Goal: Task Accomplishment & Management: Manage account settings

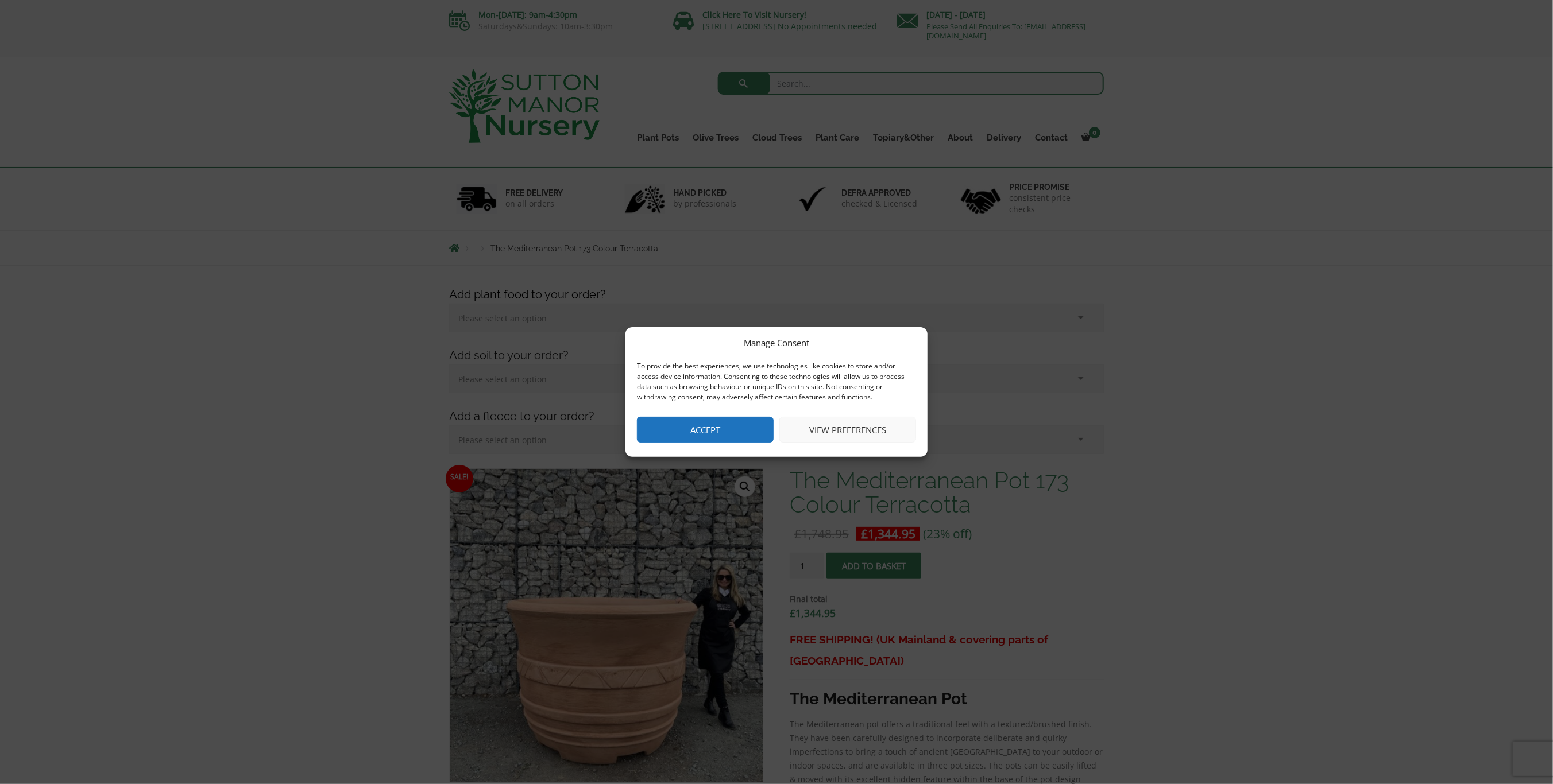
click at [859, 429] on button "View preferences" at bounding box center [847, 429] width 136 height 26
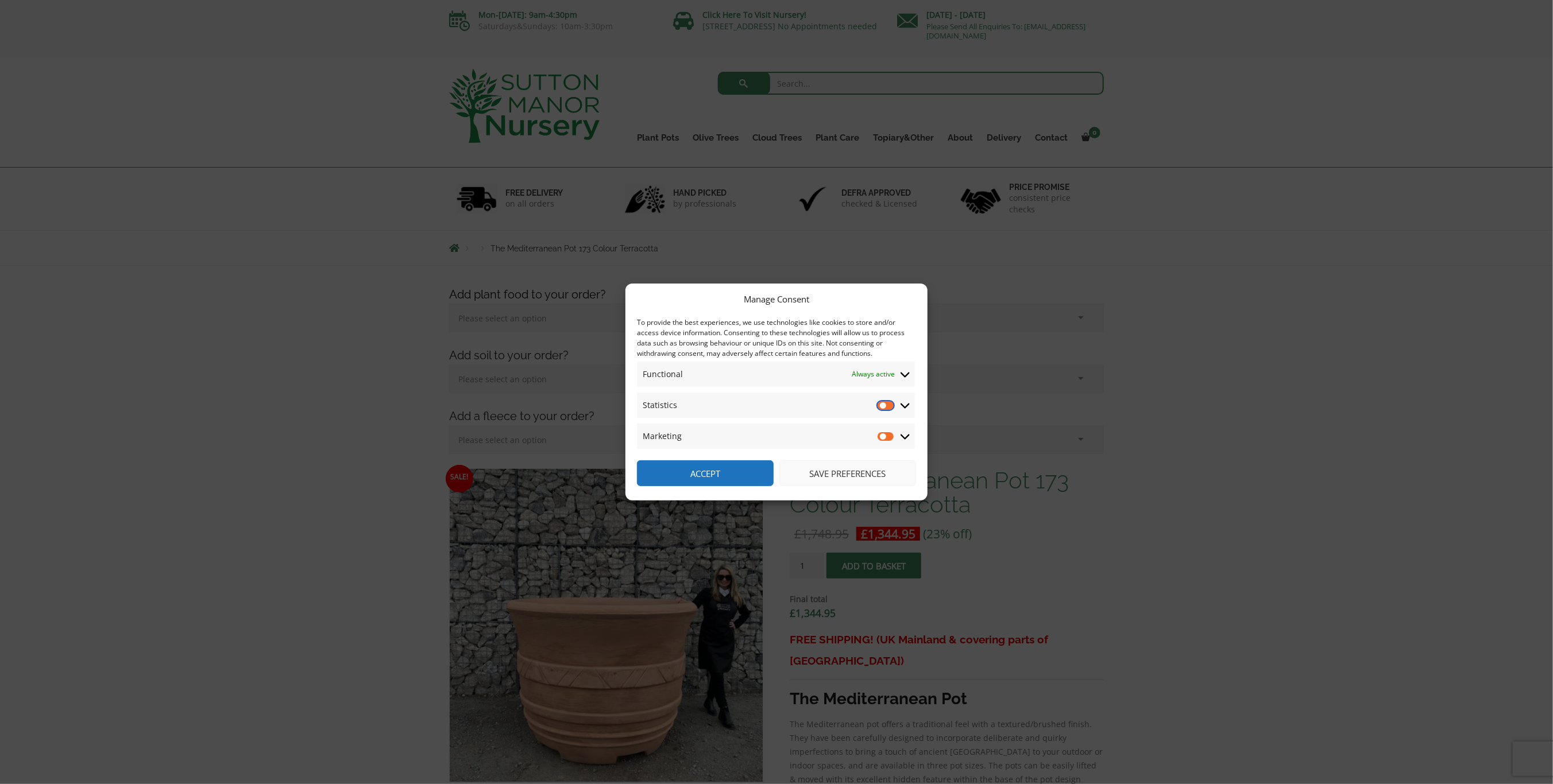
click at [880, 405] on input "Statistics" at bounding box center [886, 406] width 18 height 12
click at [884, 407] on input "Statistics" at bounding box center [886, 406] width 18 height 12
checkbox input "true"
click at [884, 435] on input "Marketing" at bounding box center [886, 437] width 18 height 12
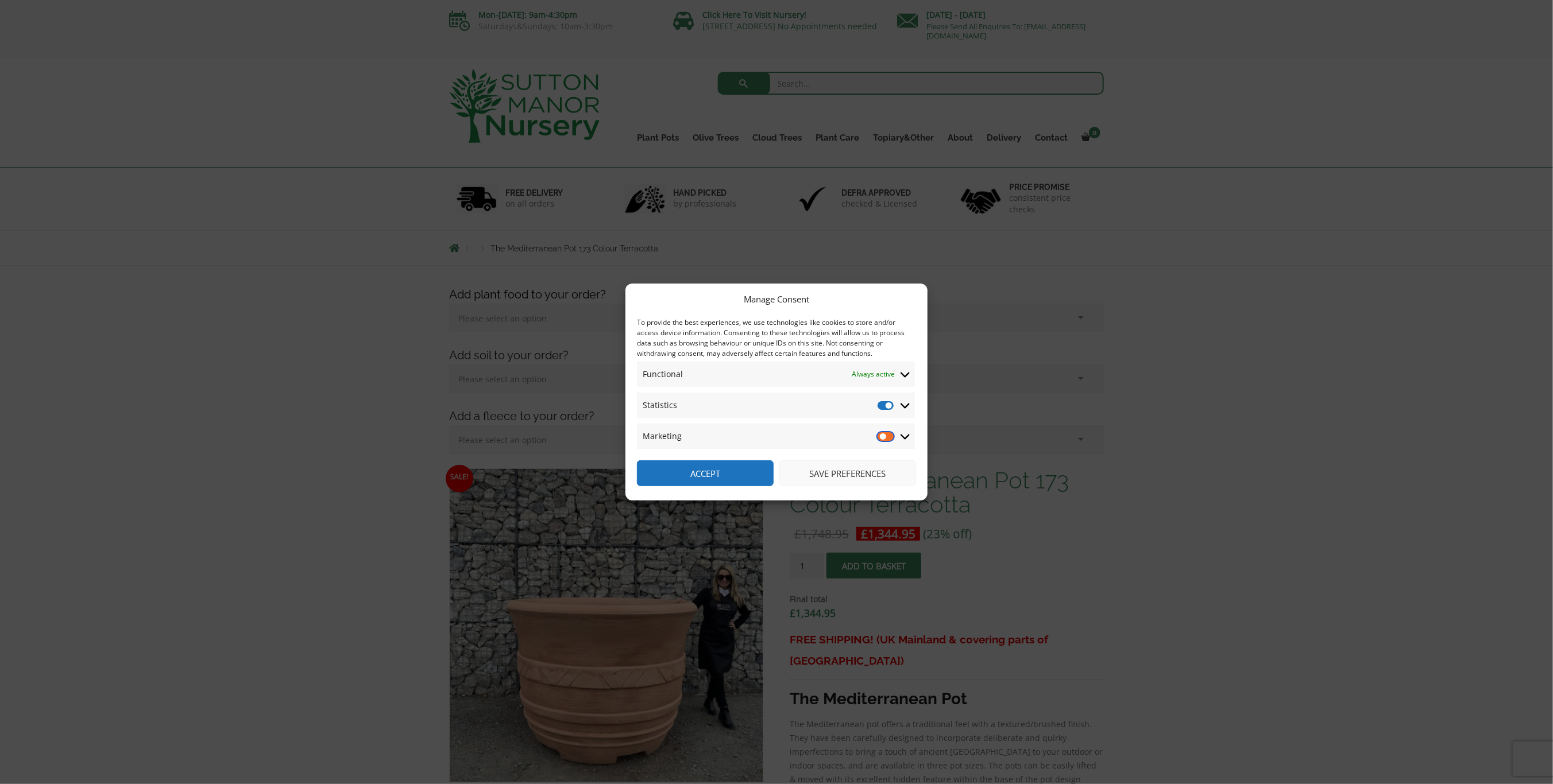
checkbox input "true"
click at [877, 400] on input "Statistics" at bounding box center [886, 406] width 18 height 12
checkbox input "false"
click at [880, 431] on input "Marketing" at bounding box center [886, 437] width 18 height 12
checkbox input "false"
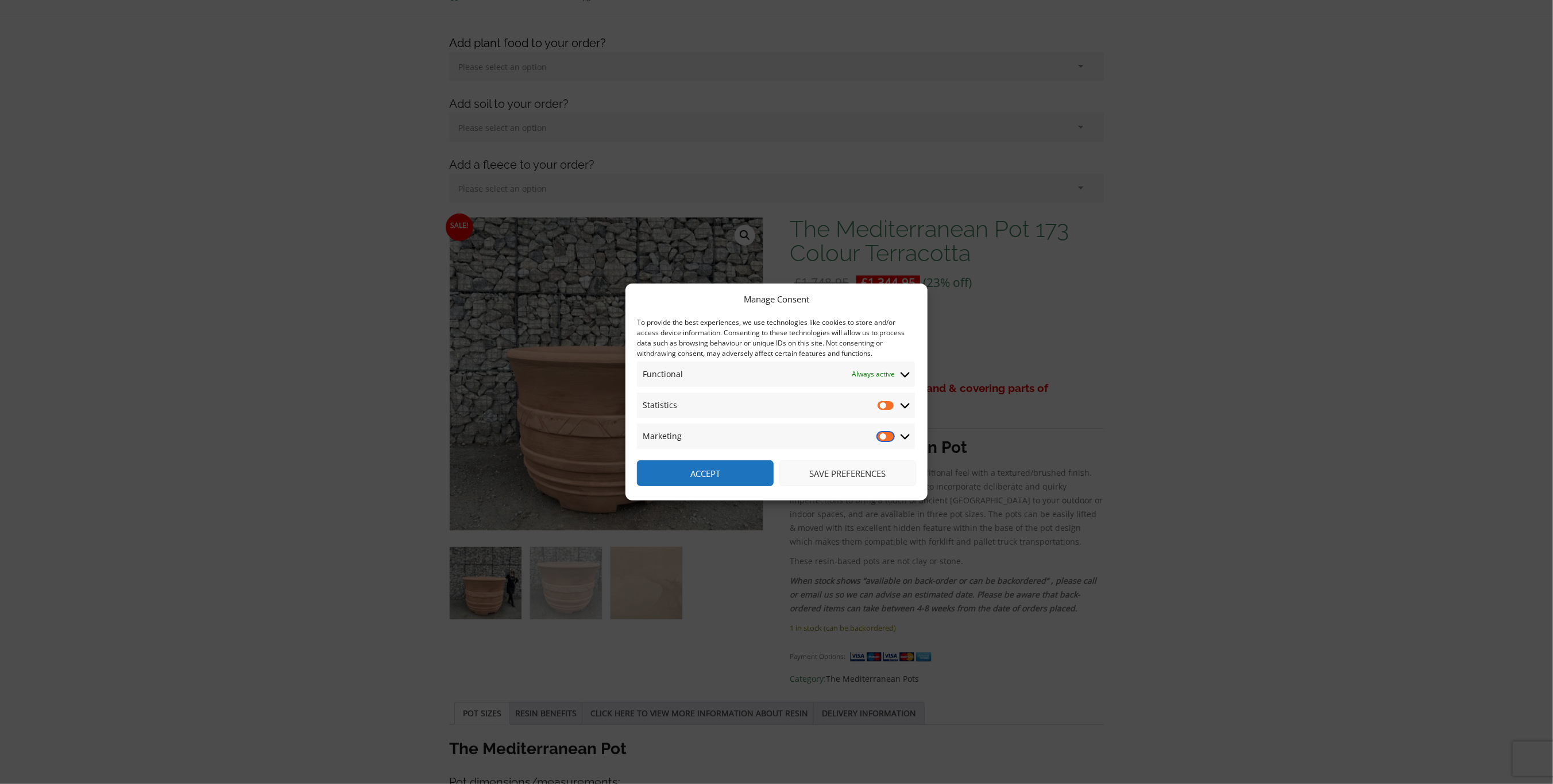
scroll to position [345, 0]
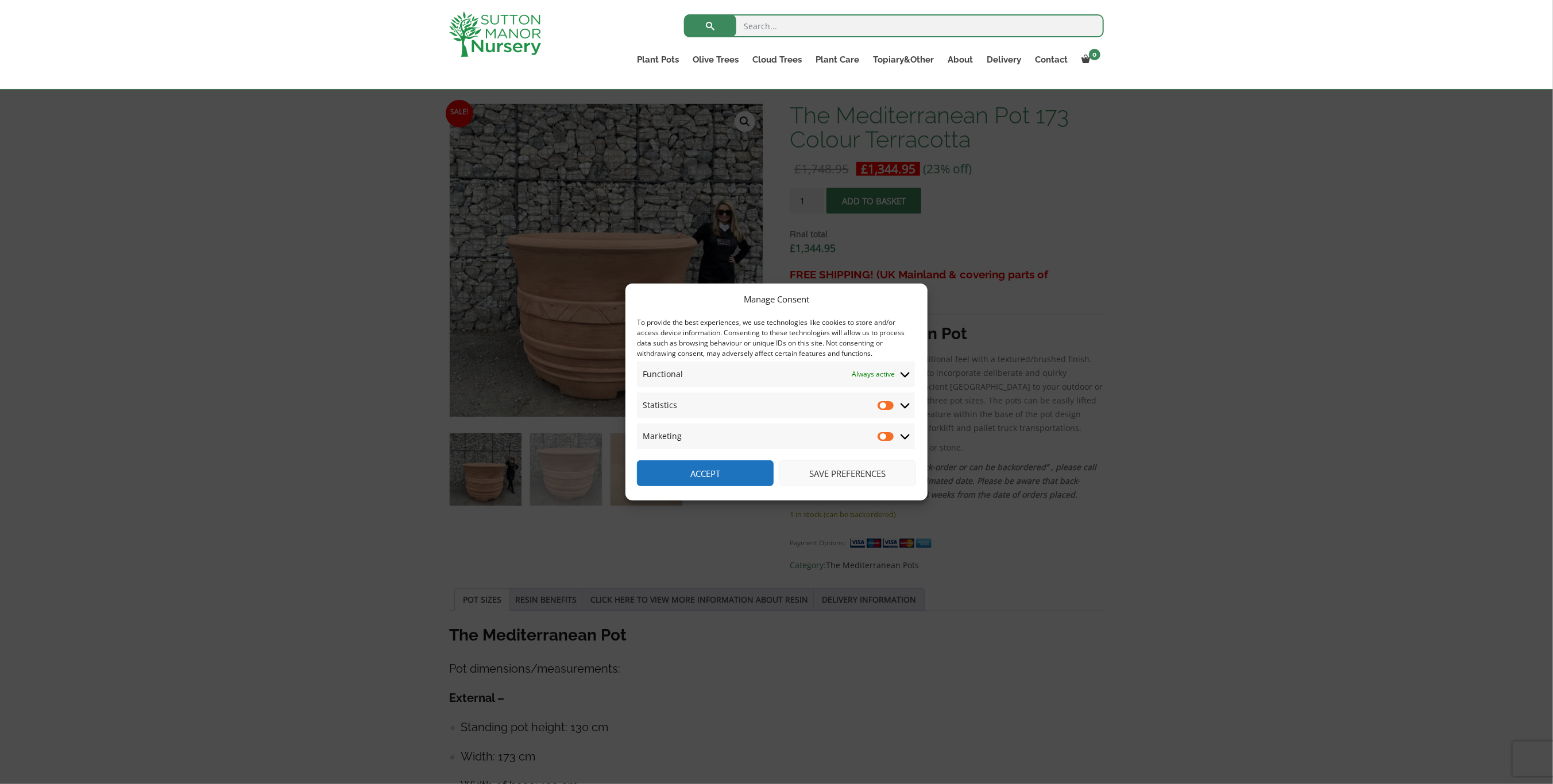
click at [815, 472] on button "Save preferences" at bounding box center [847, 473] width 136 height 26
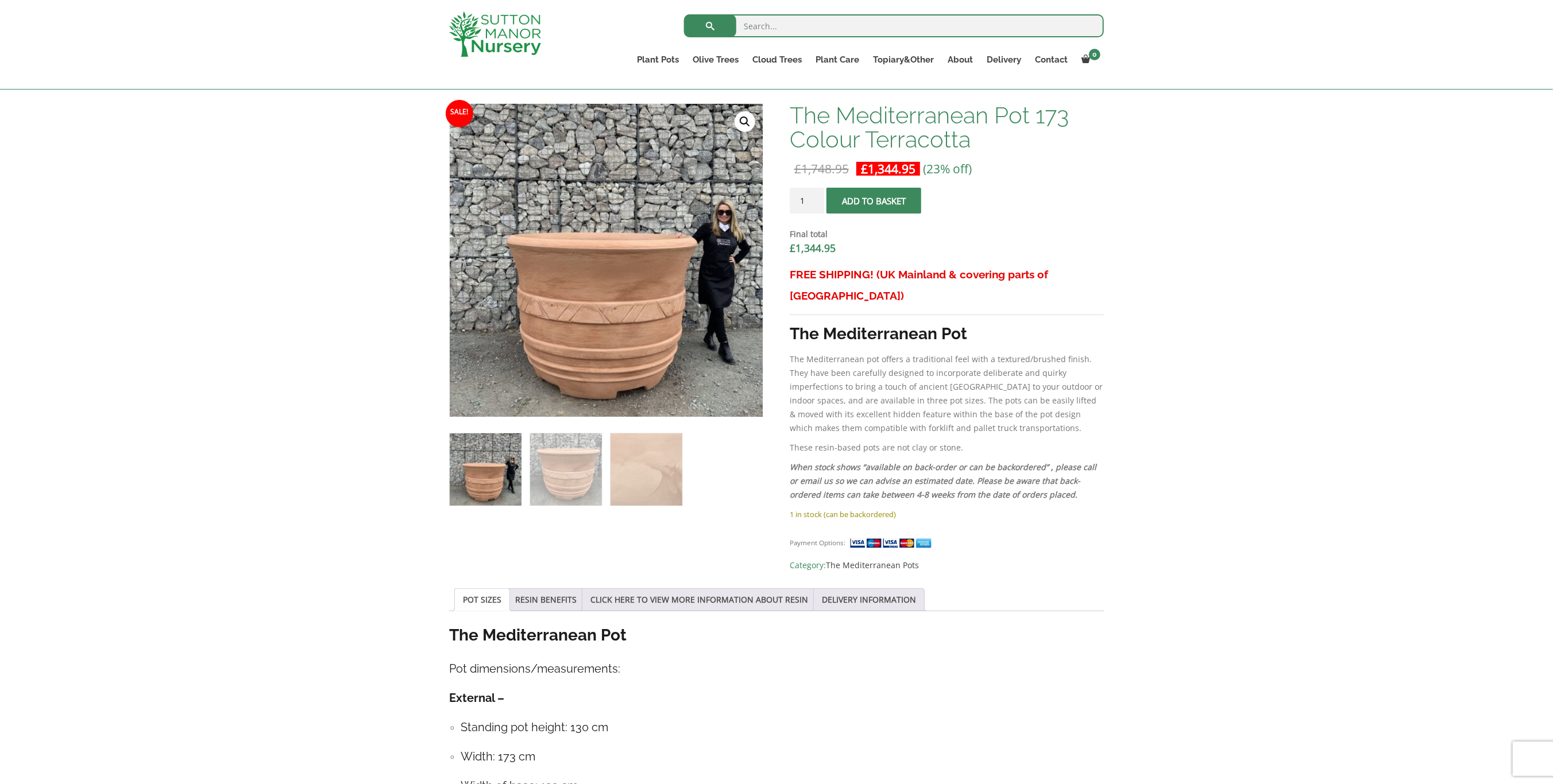
click at [595, 493] on img at bounding box center [566, 469] width 72 height 72
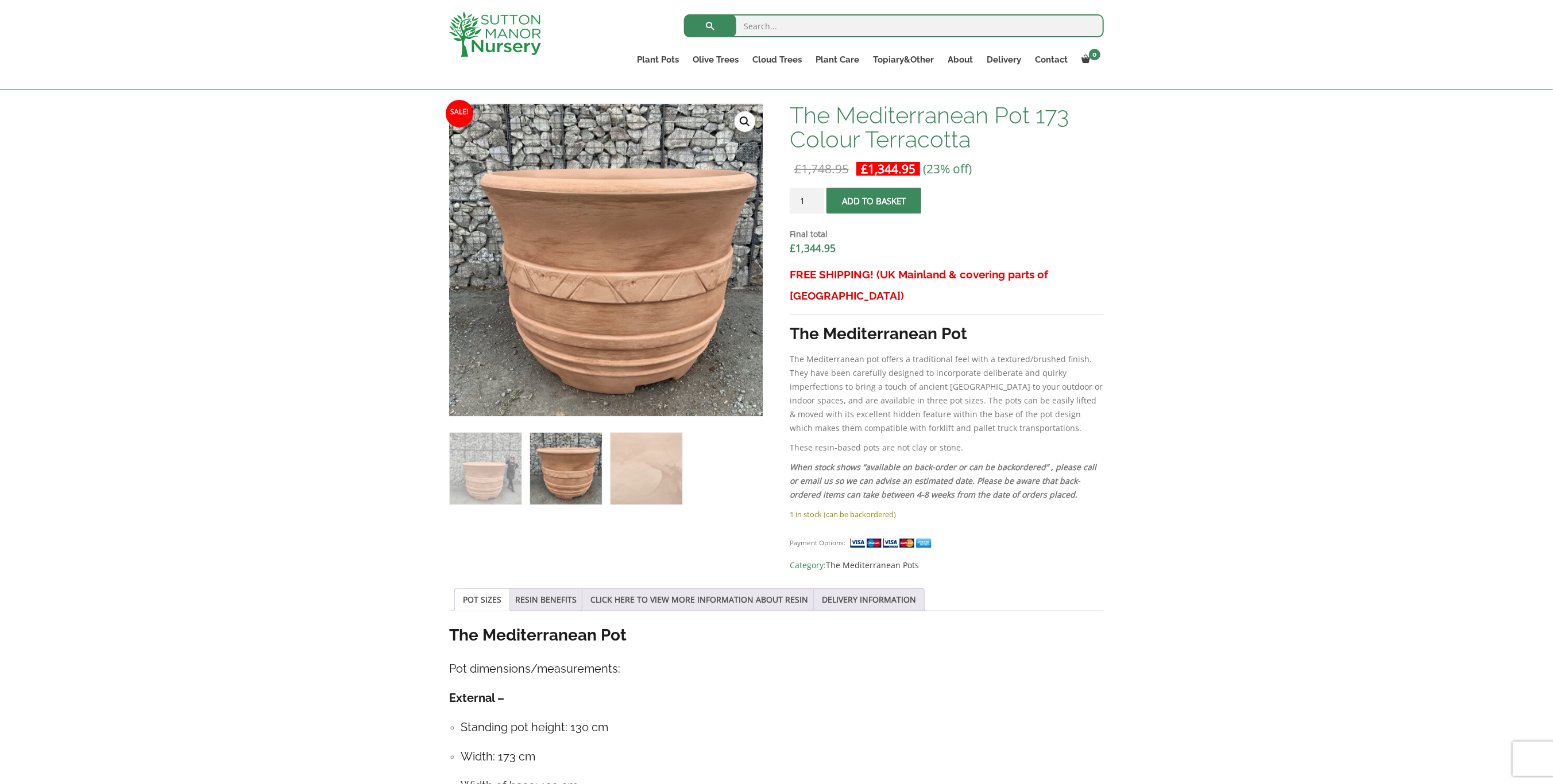
click at [628, 484] on img at bounding box center [646, 469] width 72 height 72
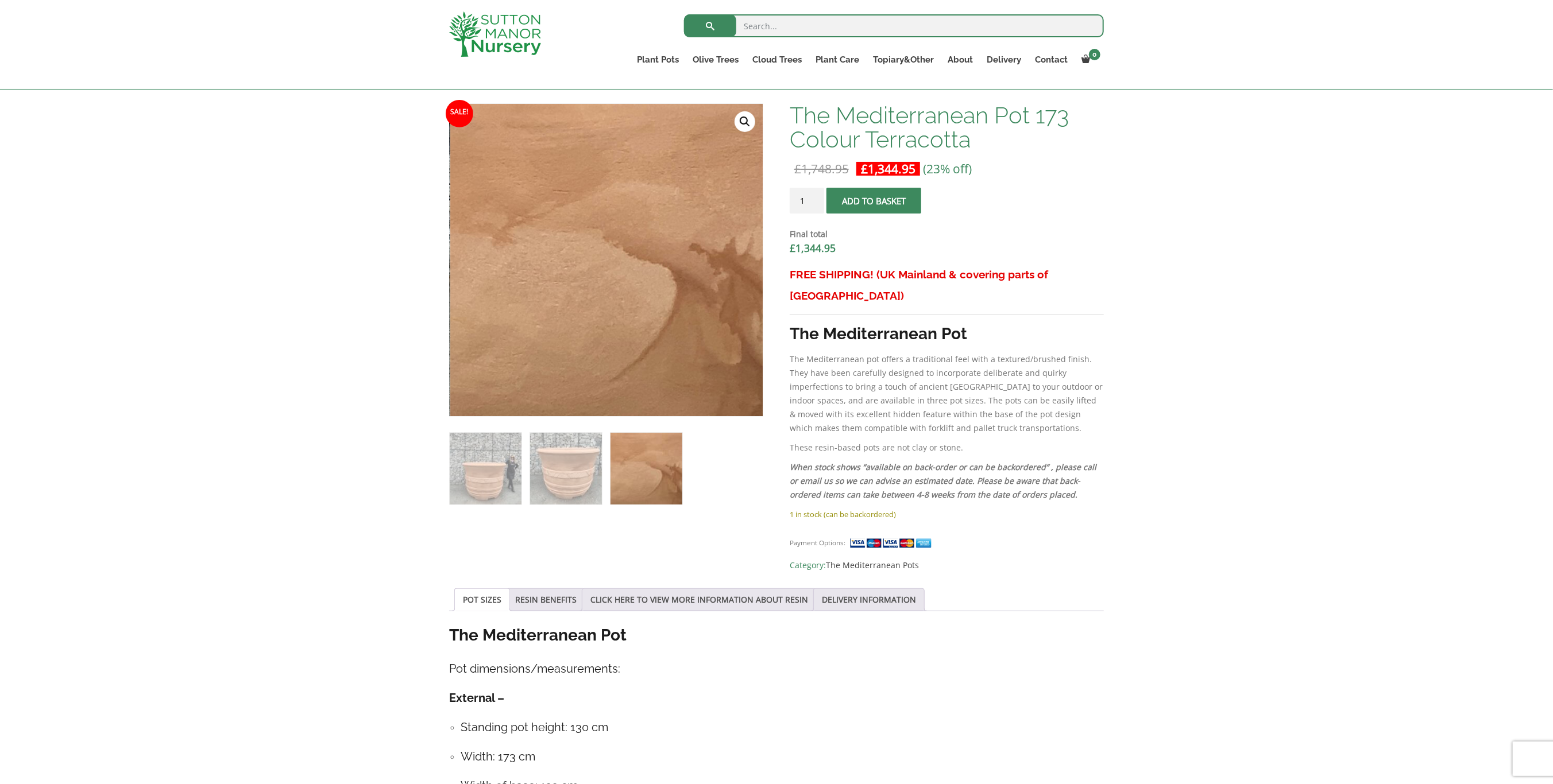
click at [522, 589] on link "RESIN BENEFITS" at bounding box center [545, 600] width 61 height 22
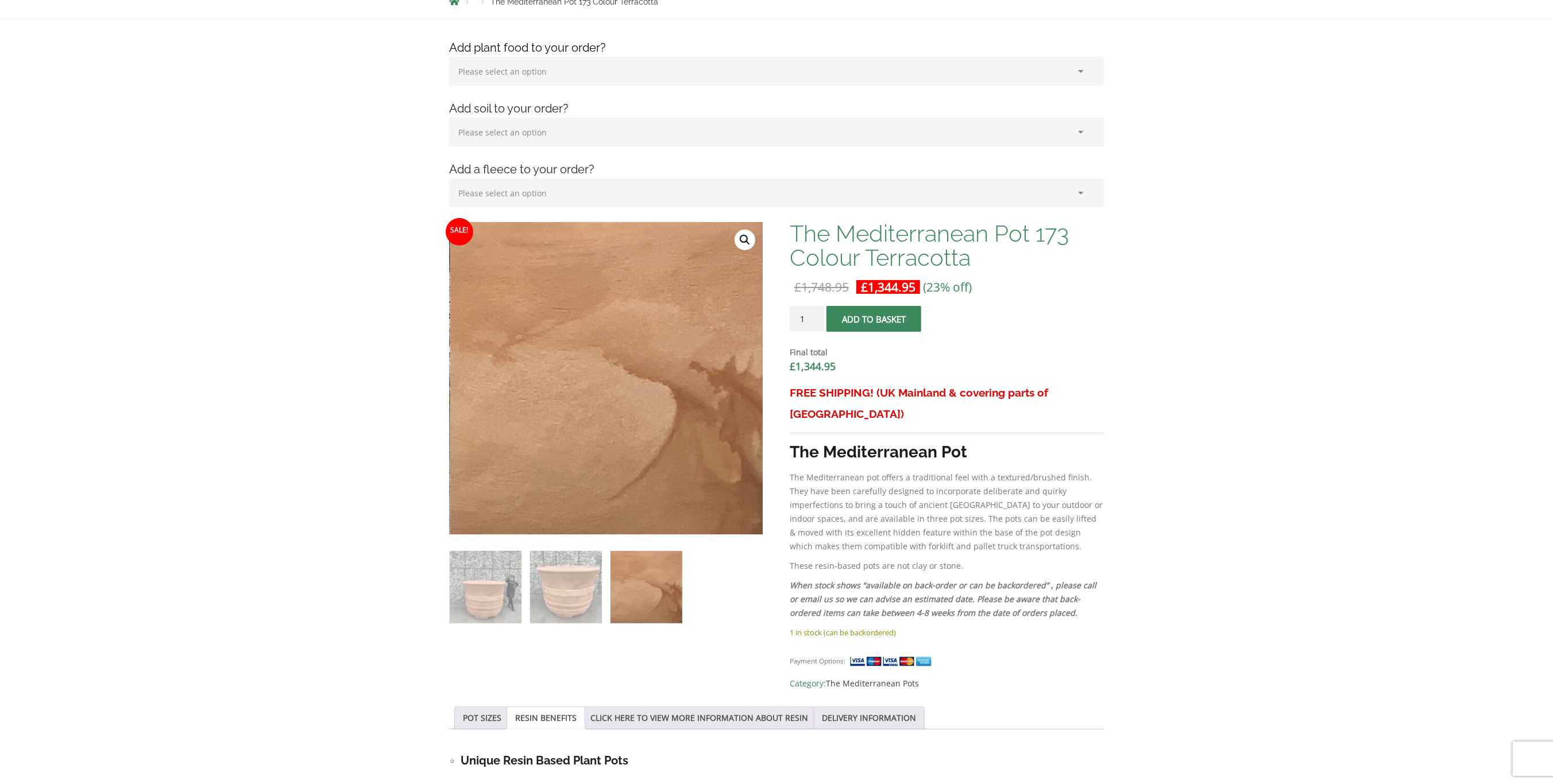
scroll to position [0, 0]
